Goal: Information Seeking & Learning: Learn about a topic

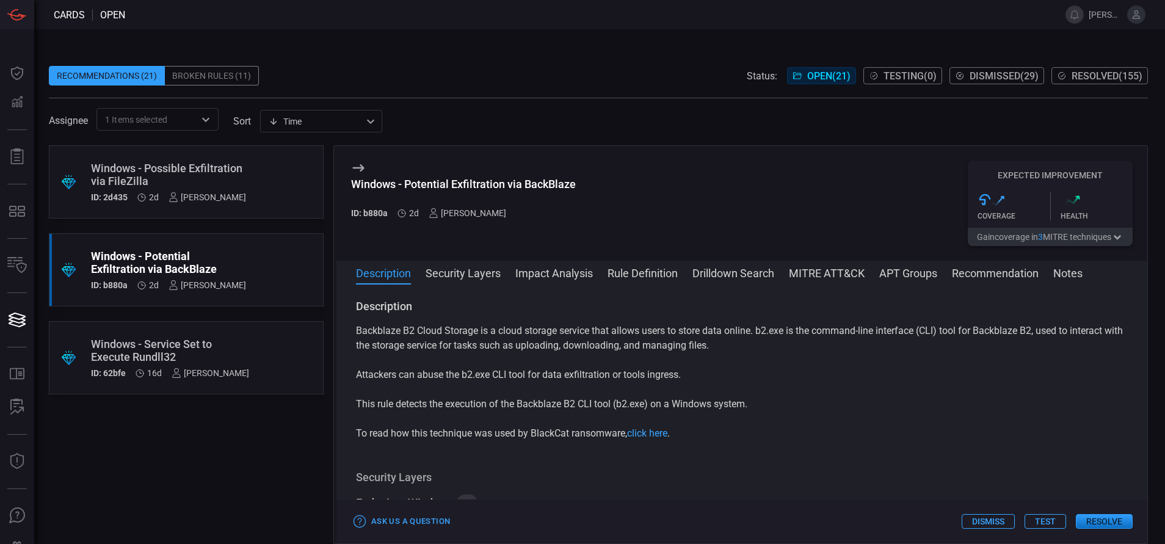
click at [242, 175] on div "Windows - Possible Exfiltration via FileZilla" at bounding box center [168, 175] width 155 height 26
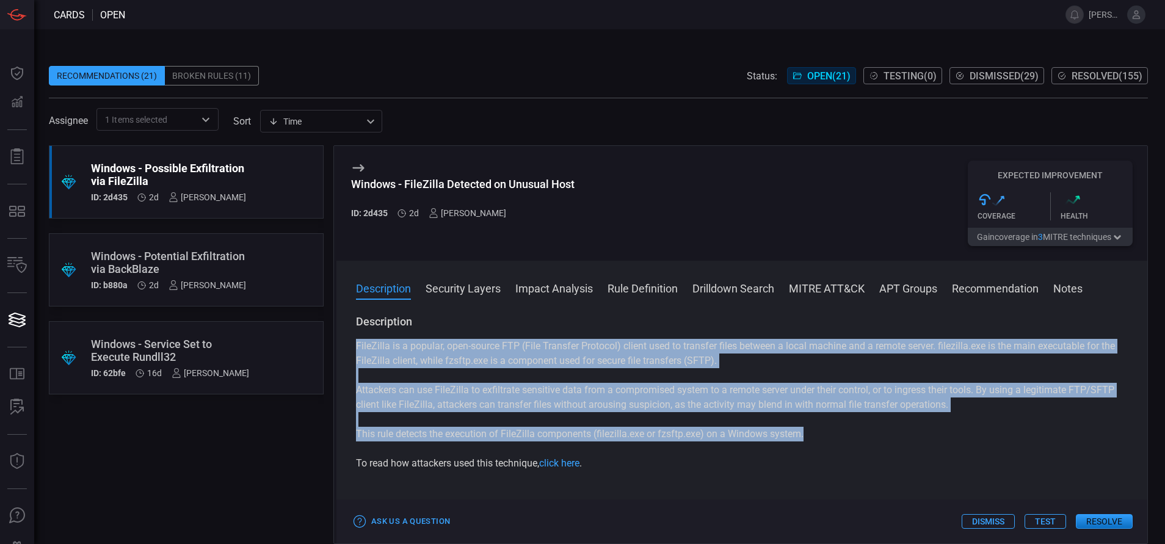
drag, startPoint x: 355, startPoint y: 344, endPoint x: 818, endPoint y: 439, distance: 472.1
click at [818, 439] on div "Description FileZilla is a popular, open-source FTP (File Transfer Protocol) cl…" at bounding box center [742, 427] width 811 height 225
copy div "FileZilla is a popular, open-source FTP (File Transfer Protocol) client used to…"
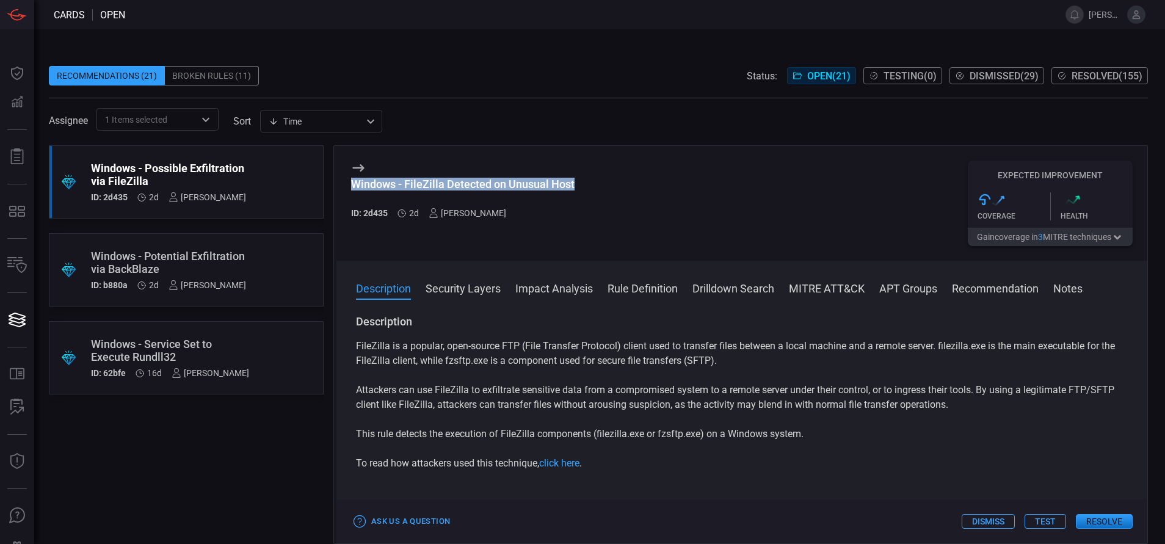
drag, startPoint x: 582, startPoint y: 180, endPoint x: 351, endPoint y: 183, distance: 230.9
click at [351, 183] on div "Windows - FileZilla Detected on Unusual Host ID: 2d435 2d [PERSON_NAME] Expecte…" at bounding box center [742, 203] width 811 height 115
copy div "Windows - FileZilla Detected on Unusual Host"
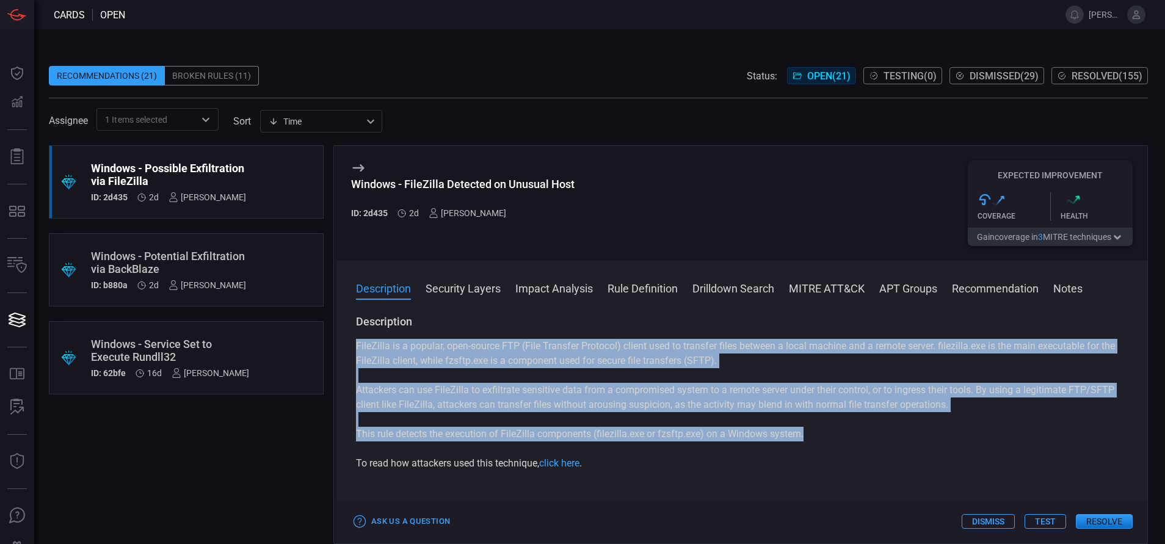
drag, startPoint x: 809, startPoint y: 432, endPoint x: 341, endPoint y: 337, distance: 478.1
click at [341, 337] on div "Description FileZilla is a popular, open-source FTP (File Transfer Protocol) cl…" at bounding box center [742, 427] width 811 height 225
copy div "FileZilla is a popular, open-source FTP (File Transfer Protocol) client used to…"
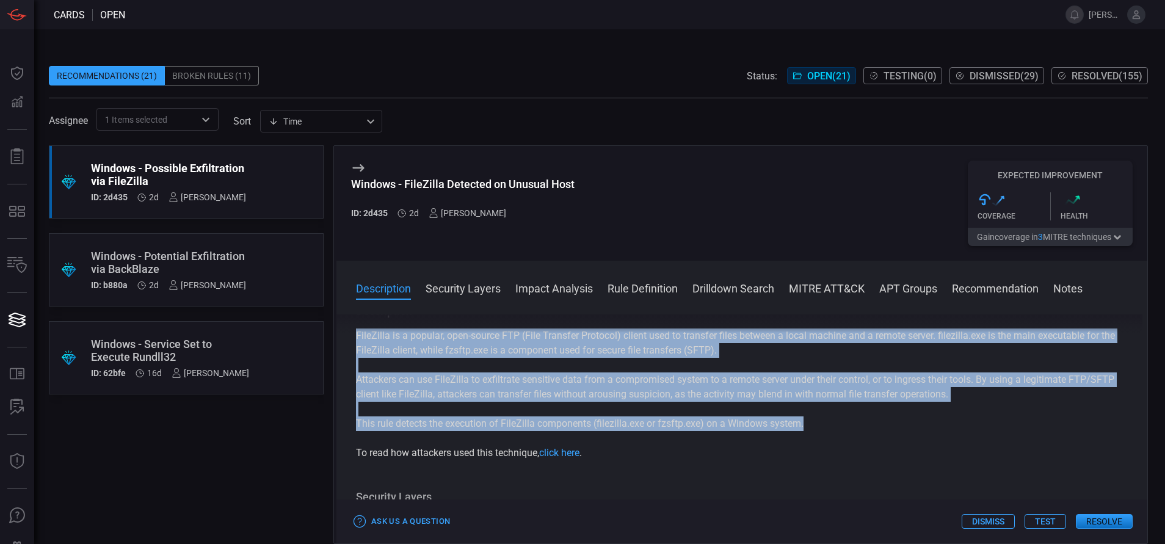
scroll to position [7, 0]
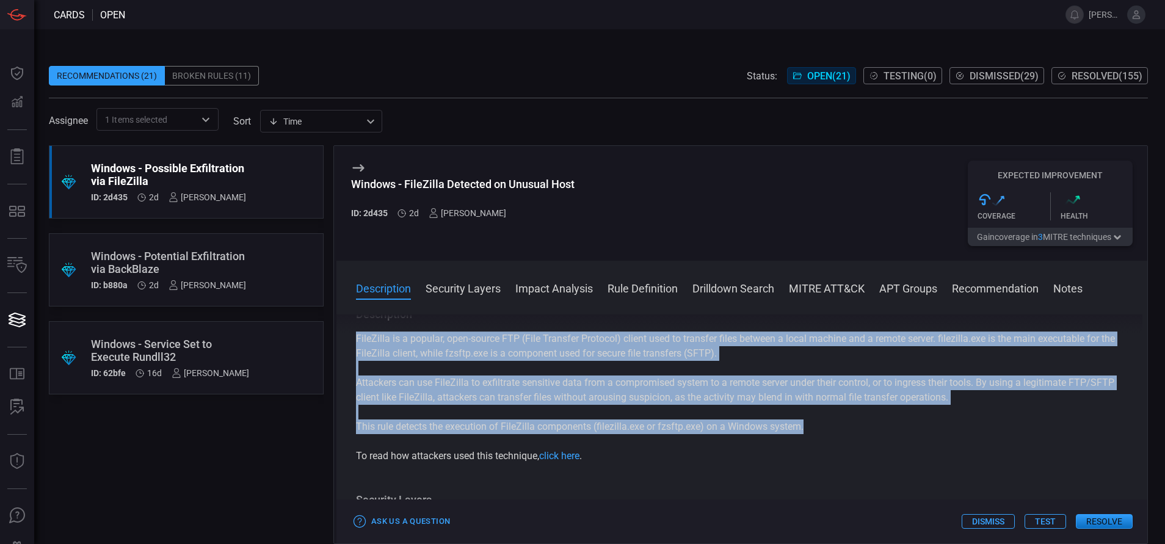
copy div "FileZilla is a popular, open-source FTP (File Transfer Protocol) client used to…"
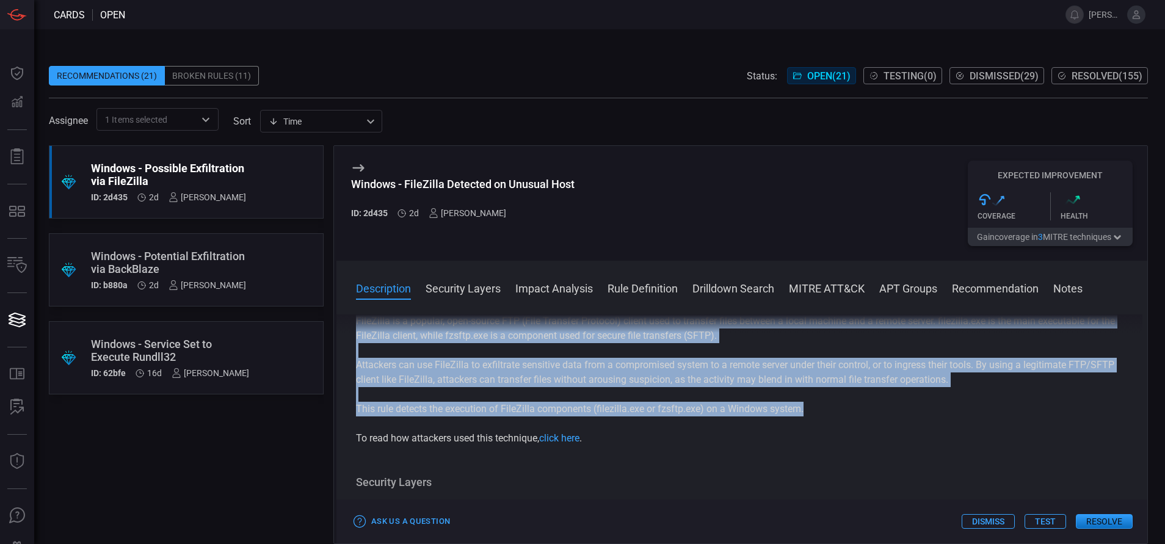
scroll to position [24, 0]
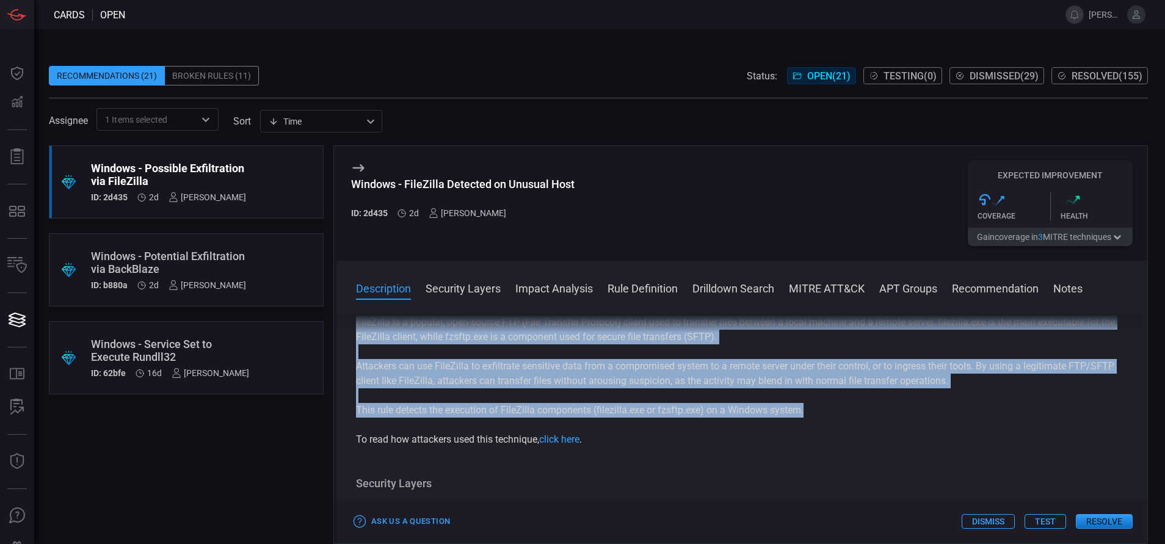
click at [836, 409] on p "This rule detects the execution of FileZilla components (filezilla.exe or fzsft…" at bounding box center [742, 410] width 772 height 15
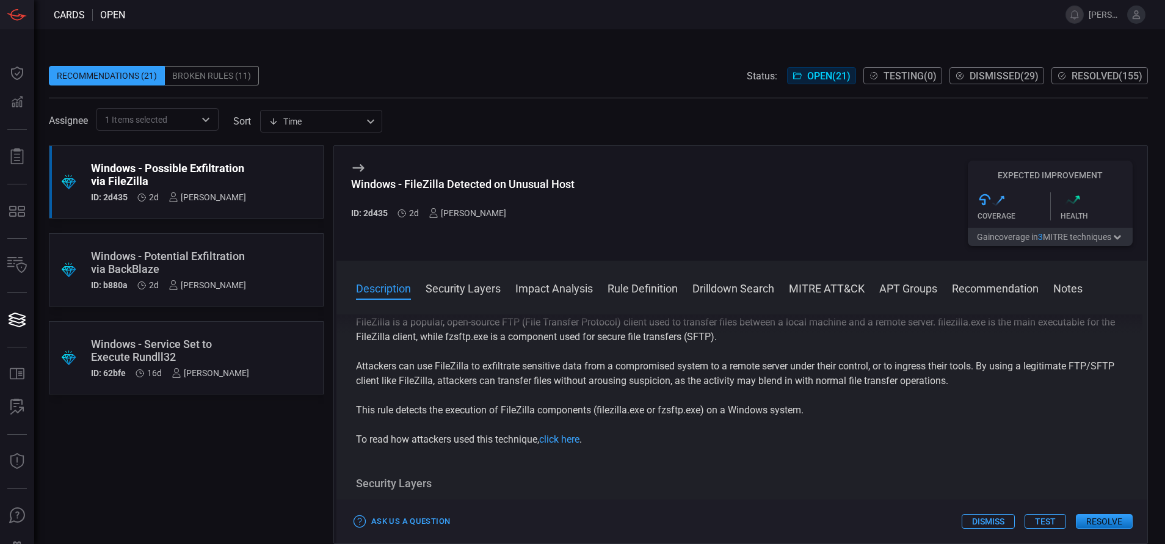
drag, startPoint x: 836, startPoint y: 409, endPoint x: 328, endPoint y: 416, distance: 507.6
click at [328, 416] on div ".suggested_cards_icon{fill:url(#suggested_cards_icon);} Windows - Possible Exfi…" at bounding box center [598, 344] width 1099 height 399
copy div "Windows - FileZilla Detected on Unusual Host ID: 2d435 2d [PERSON_NAME] Expecte…"
click at [736, 401] on div "FileZilla is a popular, open-source FTP (File Transfer Protocol) client used to…" at bounding box center [742, 381] width 772 height 132
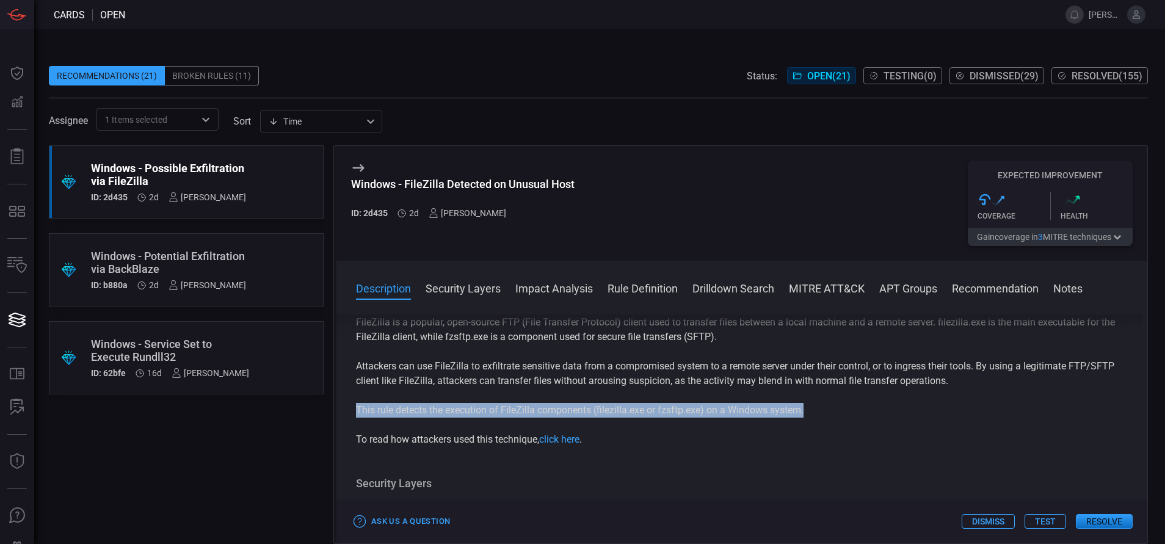
drag, startPoint x: 813, startPoint y: 413, endPoint x: 346, endPoint y: 410, distance: 467.3
click at [346, 410] on div "Description FileZilla is a popular, open-source FTP (File Transfer Protocol) cl…" at bounding box center [742, 427] width 811 height 225
copy p "This rule detects the execution of FileZilla components (filezilla.exe or fzsft…"
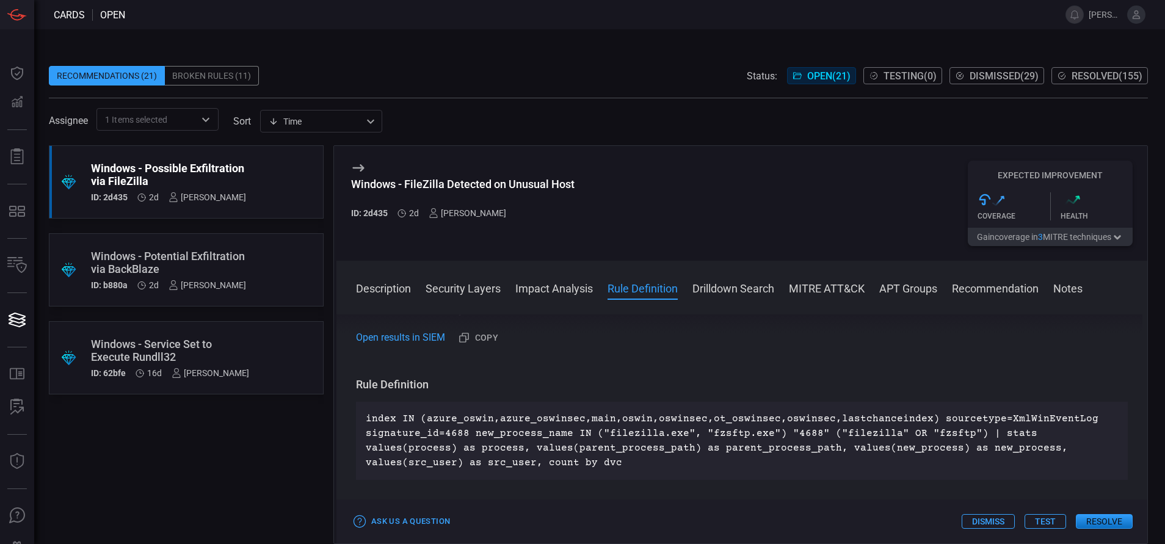
scroll to position [484, 0]
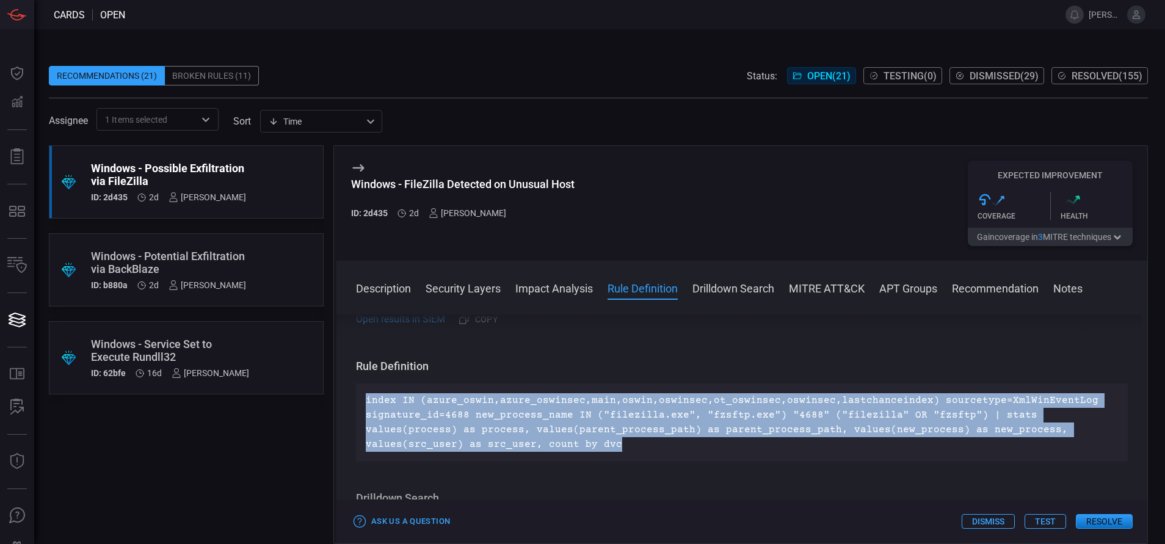
drag, startPoint x: 513, startPoint y: 443, endPoint x: 330, endPoint y: 398, distance: 188.9
click at [330, 398] on div ".suggested_cards_icon{fill:url(#suggested_cards_icon);} Windows - Possible Exfi…" at bounding box center [598, 344] width 1099 height 399
copy p "index IN (azure_oswin,azure_oswinsec,main,oswin,oswinsec,ot_oswinsec,oswinsec,l…"
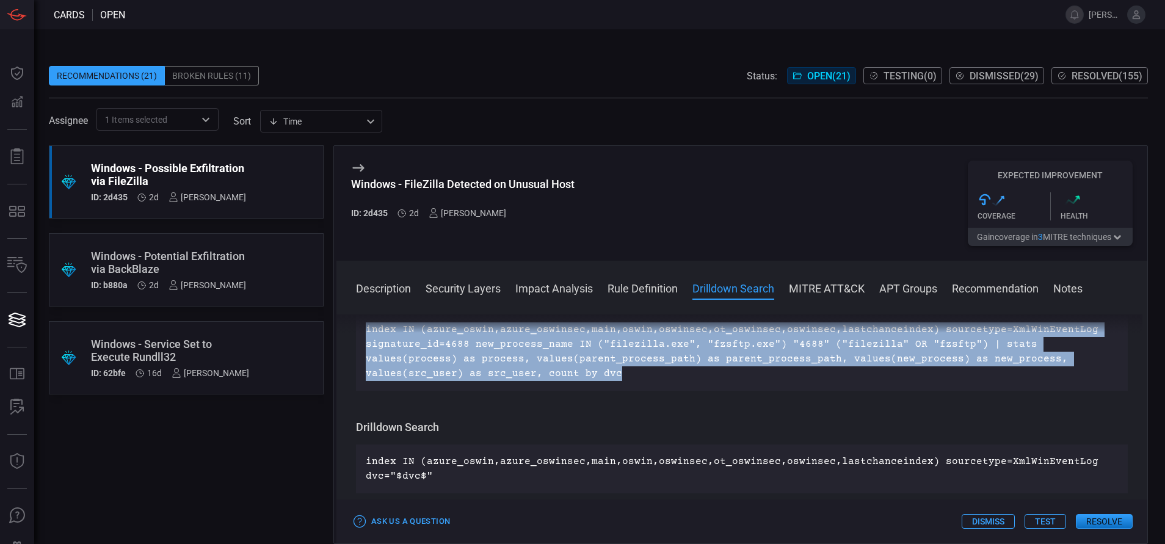
scroll to position [553, 0]
click at [825, 292] on button "MITRE ATT&CK" at bounding box center [827, 287] width 76 height 15
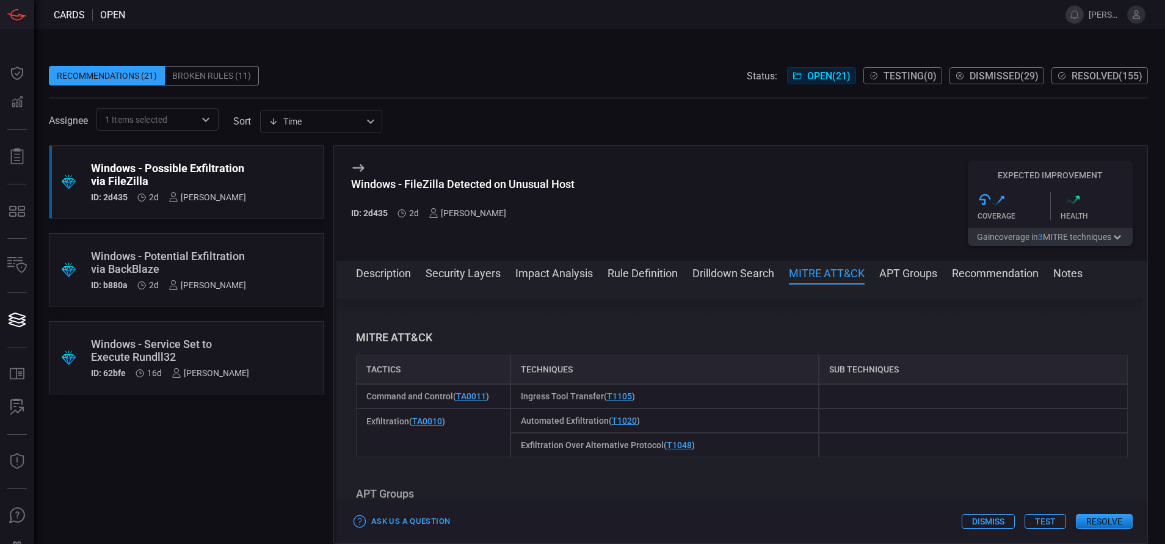
scroll to position [751, 0]
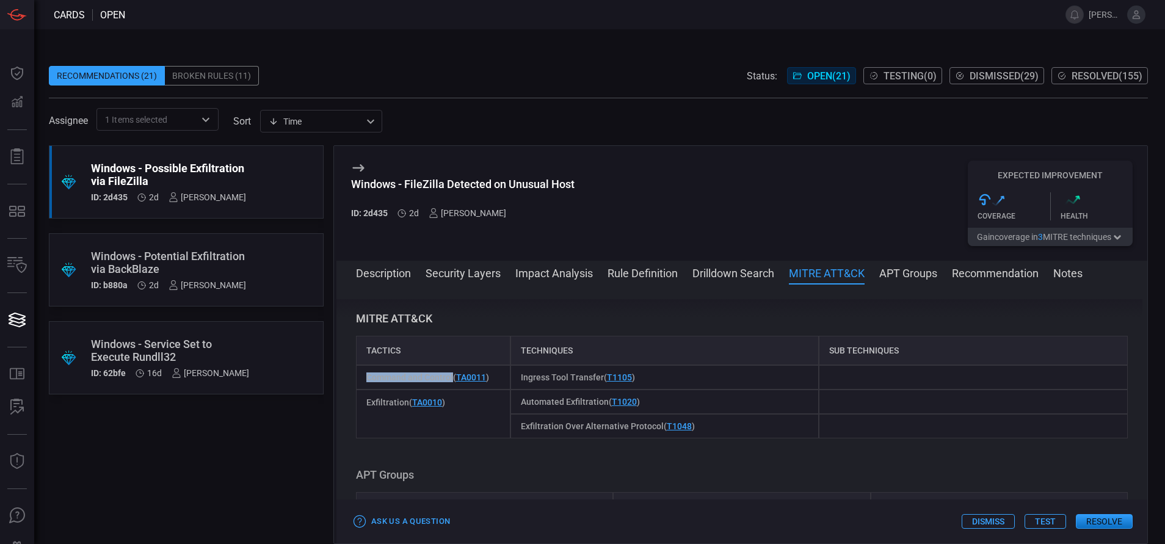
drag, startPoint x: 367, startPoint y: 380, endPoint x: 453, endPoint y: 384, distance: 86.2
click at [453, 384] on div "Command and Control ( TA0011 )" at bounding box center [433, 377] width 155 height 24
copy span "Command and Control"
drag, startPoint x: 366, startPoint y: 403, endPoint x: 406, endPoint y: 407, distance: 40.0
click at [406, 407] on span "Exfiltration ( TA0010 )" at bounding box center [405, 403] width 79 height 10
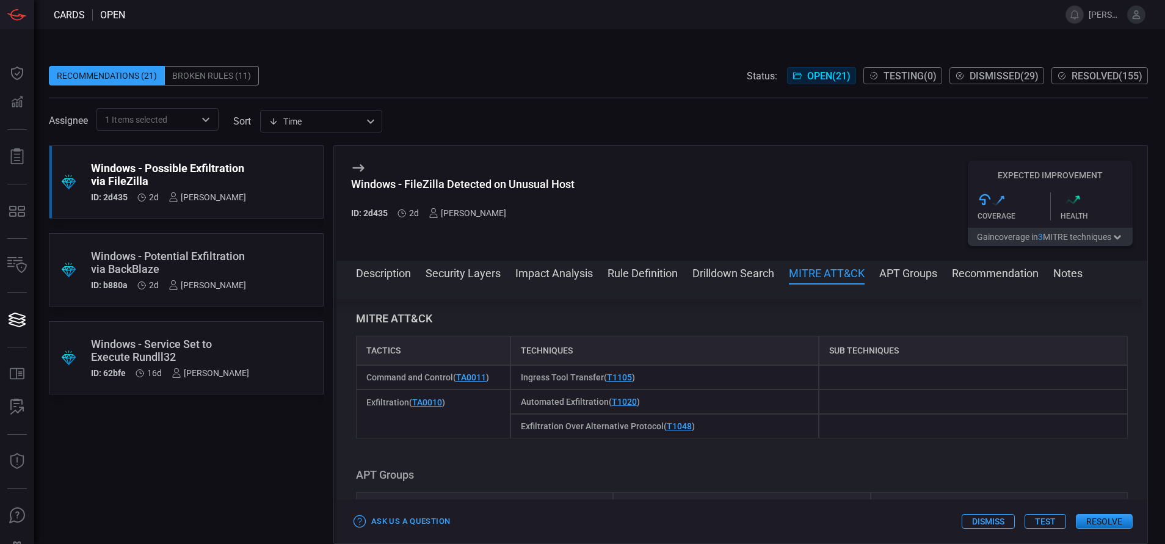
click at [125, 268] on div "Windows - Potential Exfiltration via BackBlaze" at bounding box center [168, 263] width 155 height 26
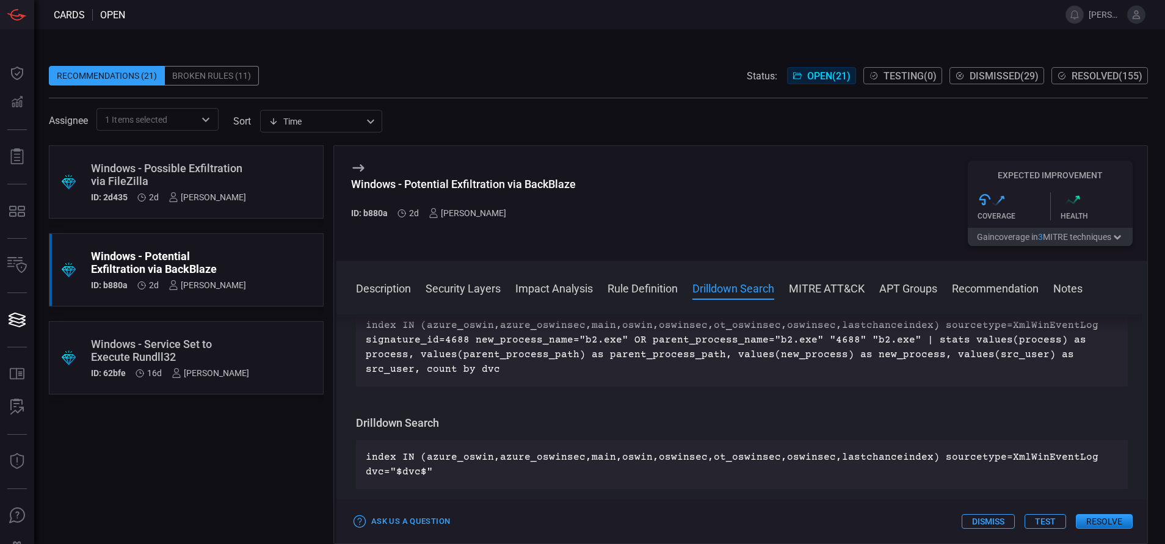
scroll to position [546, 0]
drag, startPoint x: 578, startPoint y: 190, endPoint x: 334, endPoint y: 189, distance: 243.7
click at [334, 189] on div "Windows - Potential Exfiltration via BackBlaze ID: b880a 2d [PERSON_NAME] Expec…" at bounding box center [740, 344] width 815 height 399
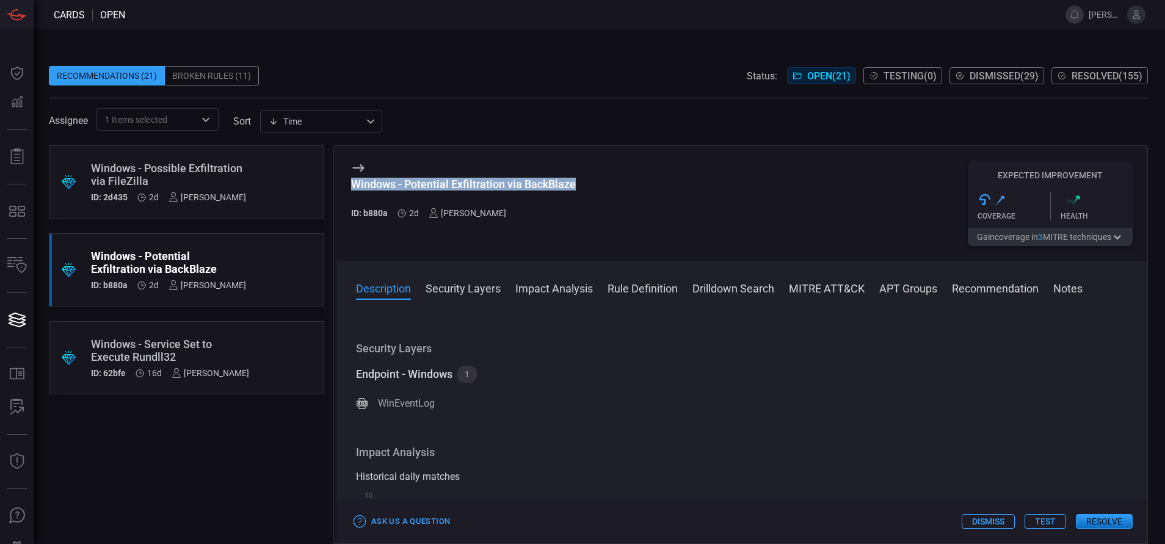
scroll to position [0, 0]
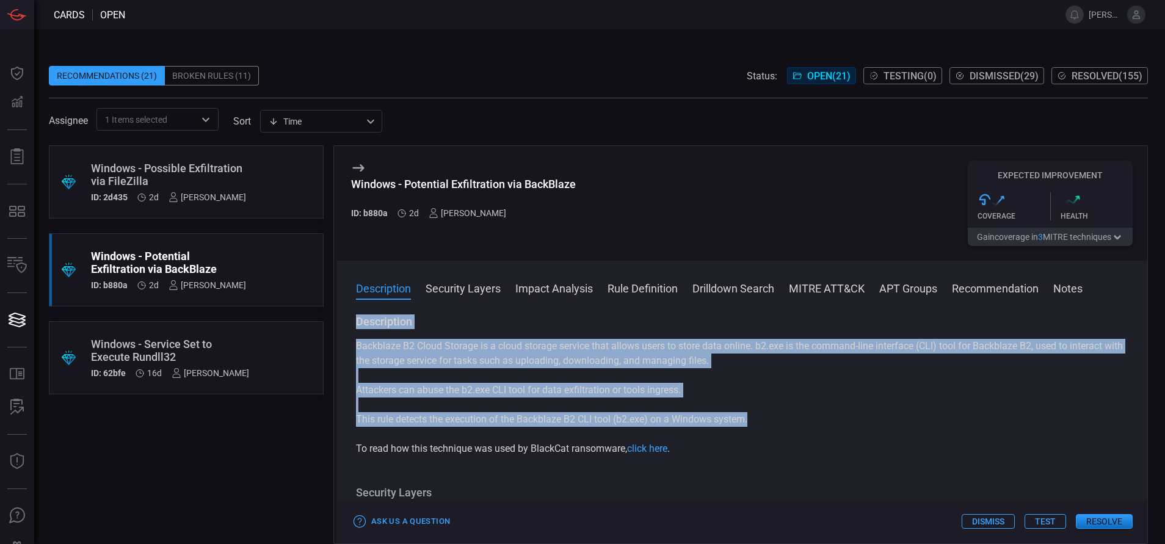
drag, startPoint x: 764, startPoint y: 418, endPoint x: 354, endPoint y: 322, distance: 421.1
click at [354, 322] on div "Description Backblaze B2 Cloud Storage is a cloud storage service that allows u…" at bounding box center [742, 427] width 811 height 225
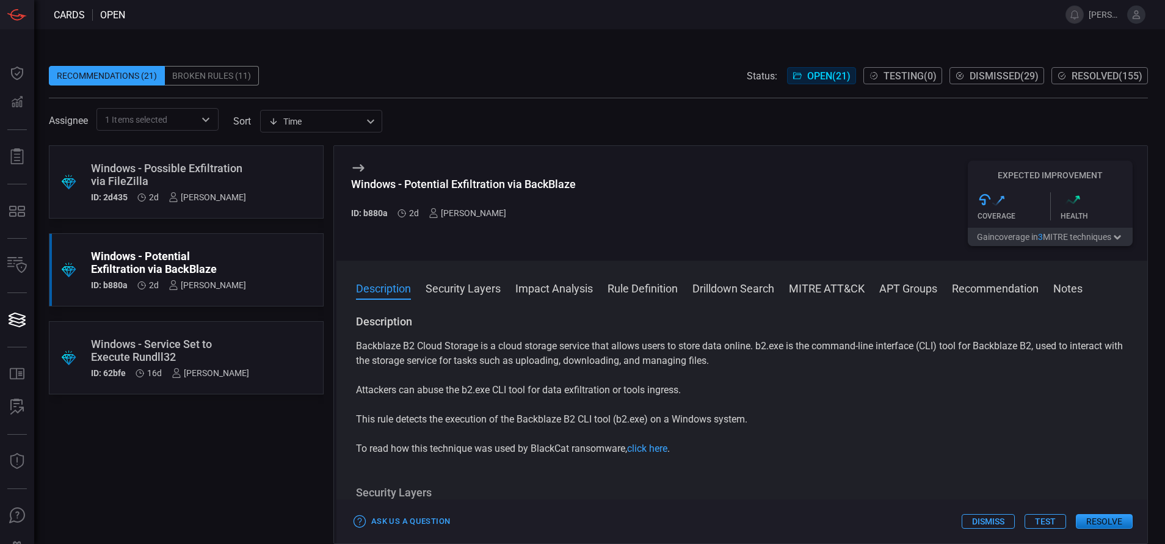
click at [683, 287] on div "Description Security Layers Impact Analysis Rule Definition Drilldown Search MI…" at bounding box center [752, 287] width 792 height 15
click at [668, 286] on button "Rule Definition" at bounding box center [643, 287] width 70 height 15
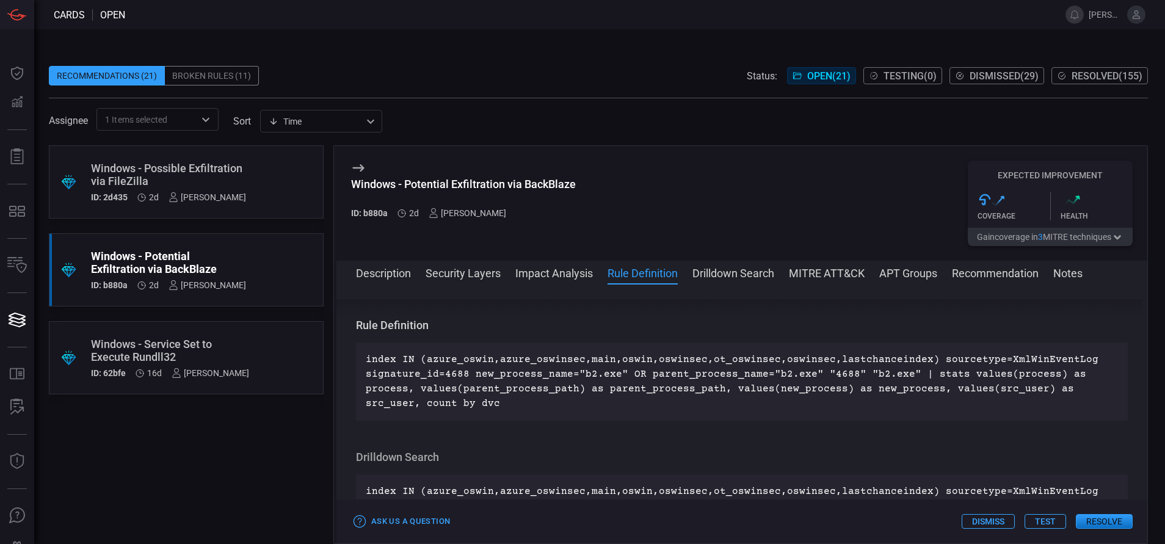
scroll to position [501, 0]
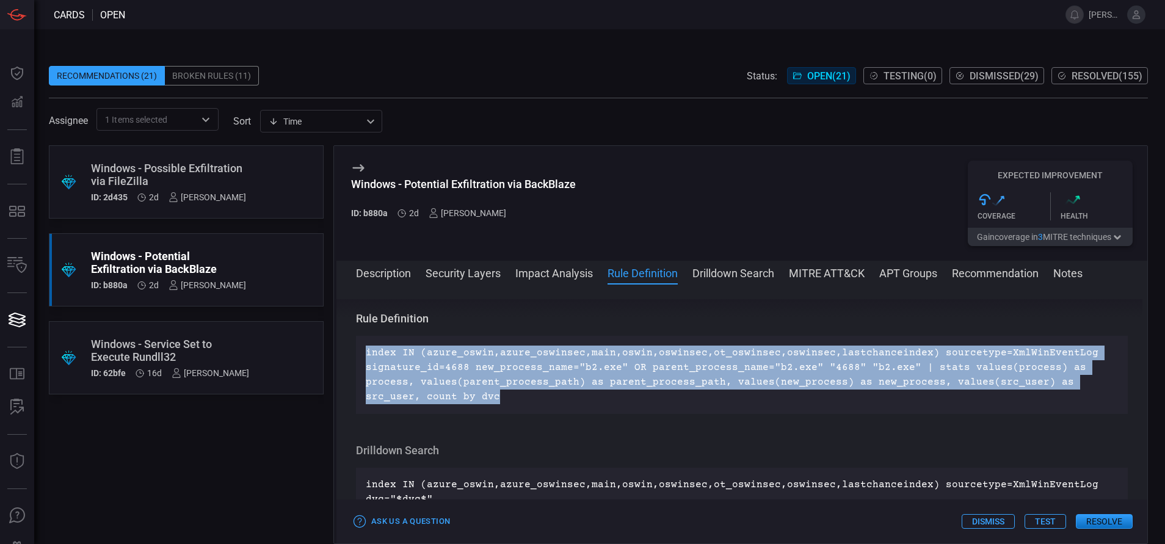
drag, startPoint x: 450, startPoint y: 400, endPoint x: 359, endPoint y: 359, distance: 99.8
click at [359, 359] on div "index IN (azure_oswin,azure_oswinsec,main,oswin,oswinsec,ot_oswinsec,oswinsec,l…" at bounding box center [742, 375] width 772 height 78
